Goal: Task Accomplishment & Management: Use online tool/utility

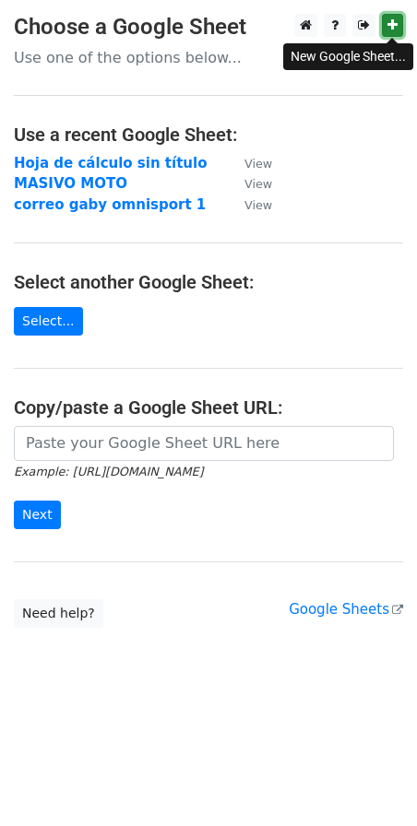
click at [396, 24] on icon at bounding box center [392, 24] width 10 height 13
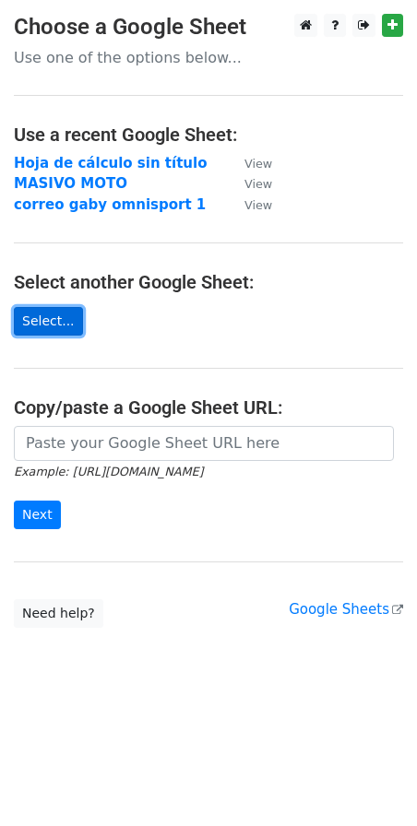
click at [39, 322] on link "Select..." at bounding box center [48, 321] width 69 height 29
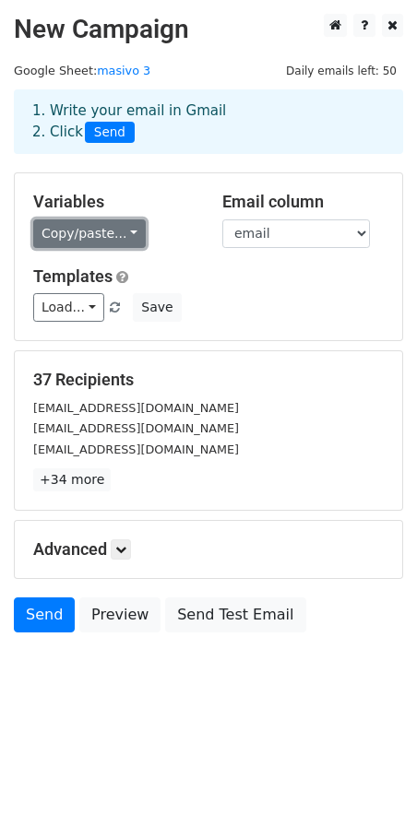
click at [48, 237] on link "Copy/paste..." at bounding box center [89, 234] width 113 height 29
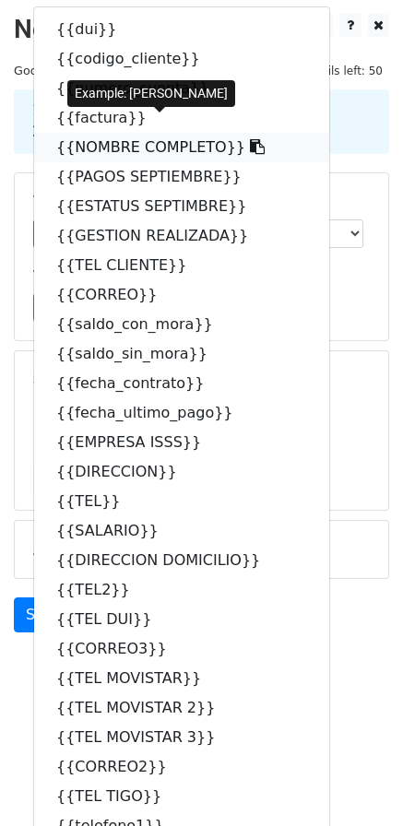
click at [113, 148] on link "{{NOMBRE COMPLETO}}" at bounding box center [181, 148] width 295 height 30
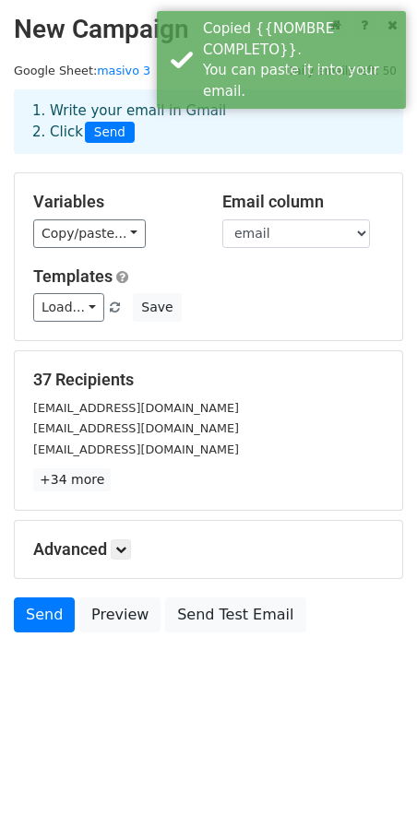
click at [80, 217] on div "Variables Copy/paste... {{dui}} {{codigo_cliente}} {{numero_cuenta}} {{factura}…" at bounding box center [113, 220] width 189 height 56
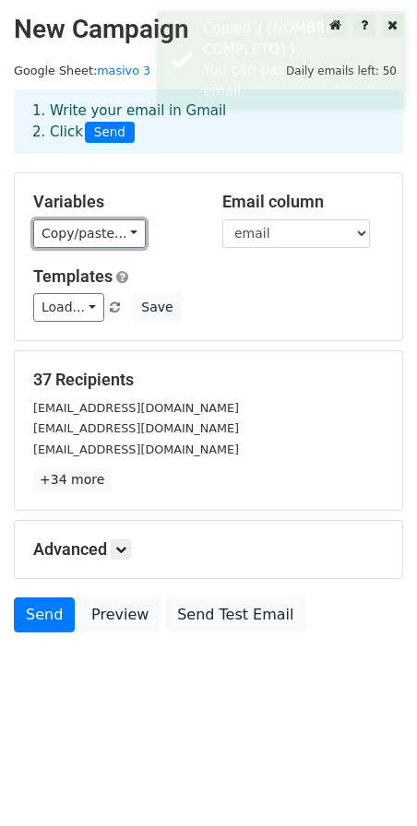
click at [80, 237] on link "Copy/paste..." at bounding box center [89, 234] width 113 height 29
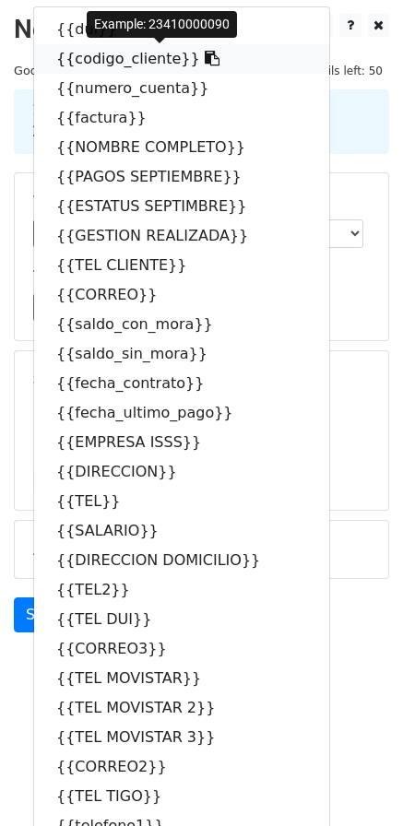
click at [79, 61] on link "{{codigo_cliente}}" at bounding box center [181, 59] width 295 height 30
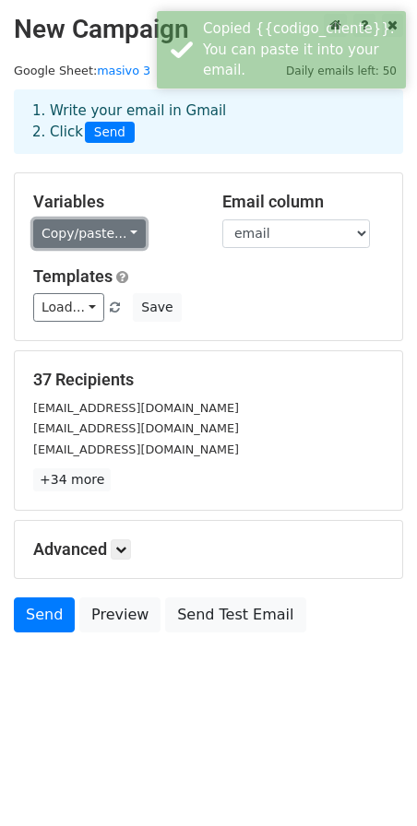
click at [87, 242] on link "Copy/paste..." at bounding box center [89, 234] width 113 height 29
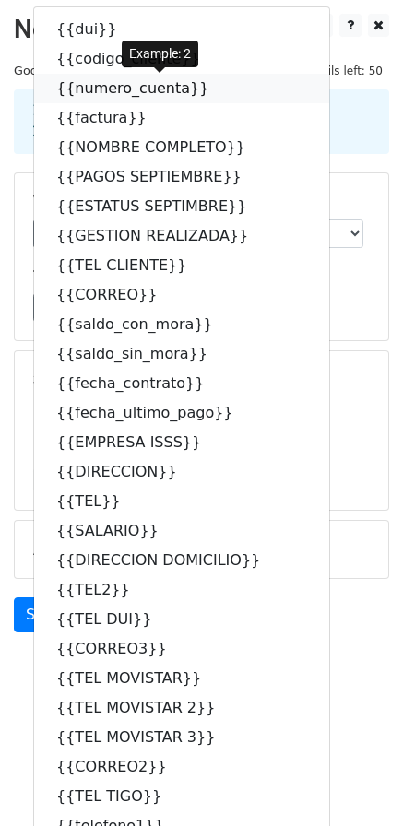
click at [145, 86] on link "{{numero_cuenta}}" at bounding box center [181, 89] width 295 height 30
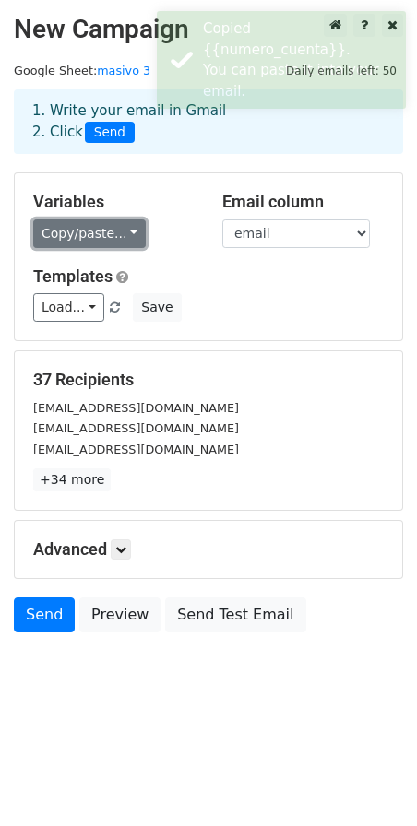
click at [73, 228] on link "Copy/paste..." at bounding box center [89, 234] width 113 height 29
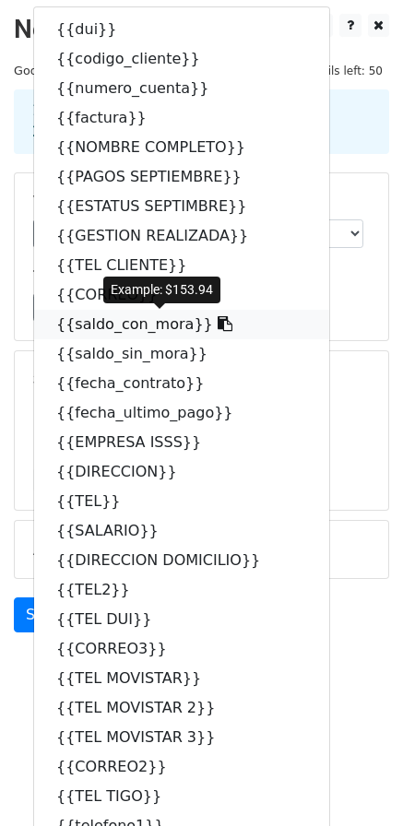
click at [135, 324] on link "{{saldo_con_mora}}" at bounding box center [181, 325] width 295 height 30
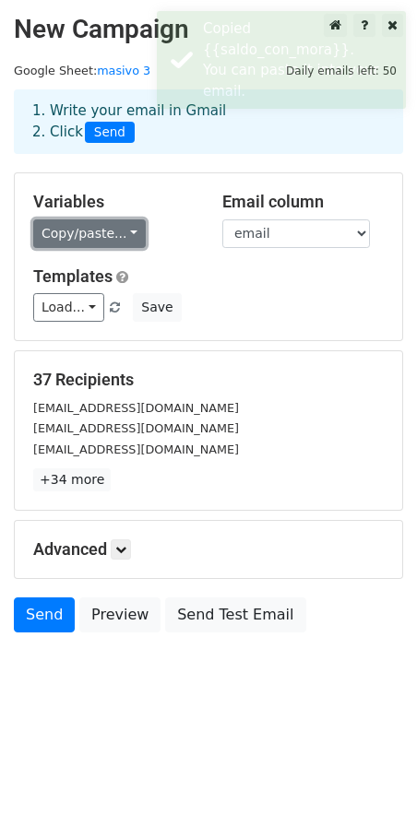
click at [105, 228] on link "Copy/paste..." at bounding box center [89, 234] width 113 height 29
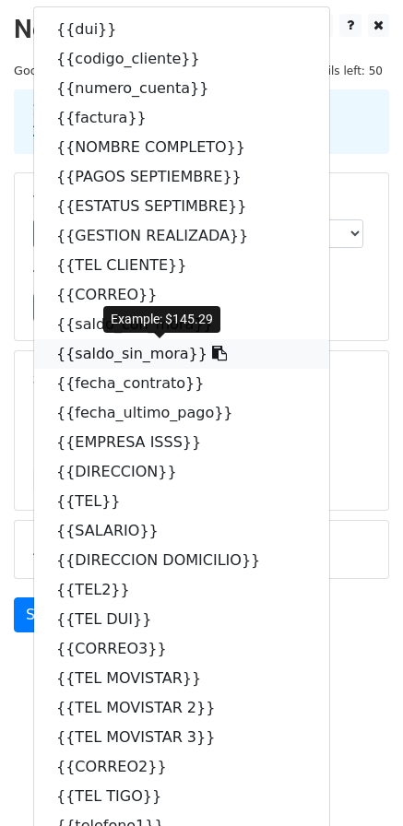
click at [90, 358] on link "{{saldo_sin_mora}}" at bounding box center [181, 354] width 295 height 30
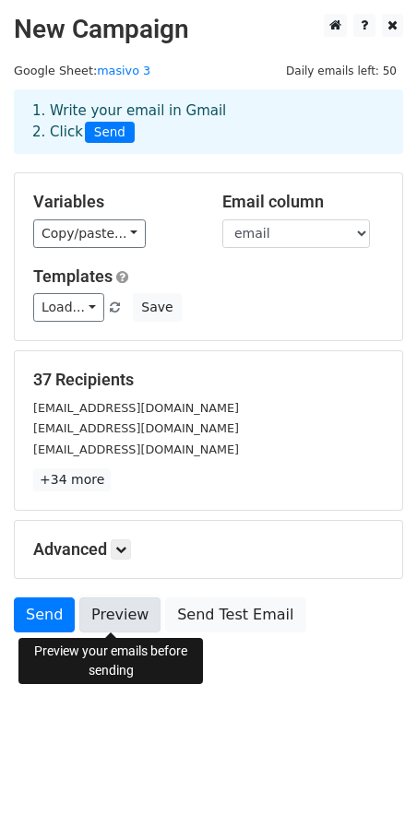
click at [127, 622] on link "Preview" at bounding box center [119, 615] width 81 height 35
